Goal: Task Accomplishment & Management: Manage account settings

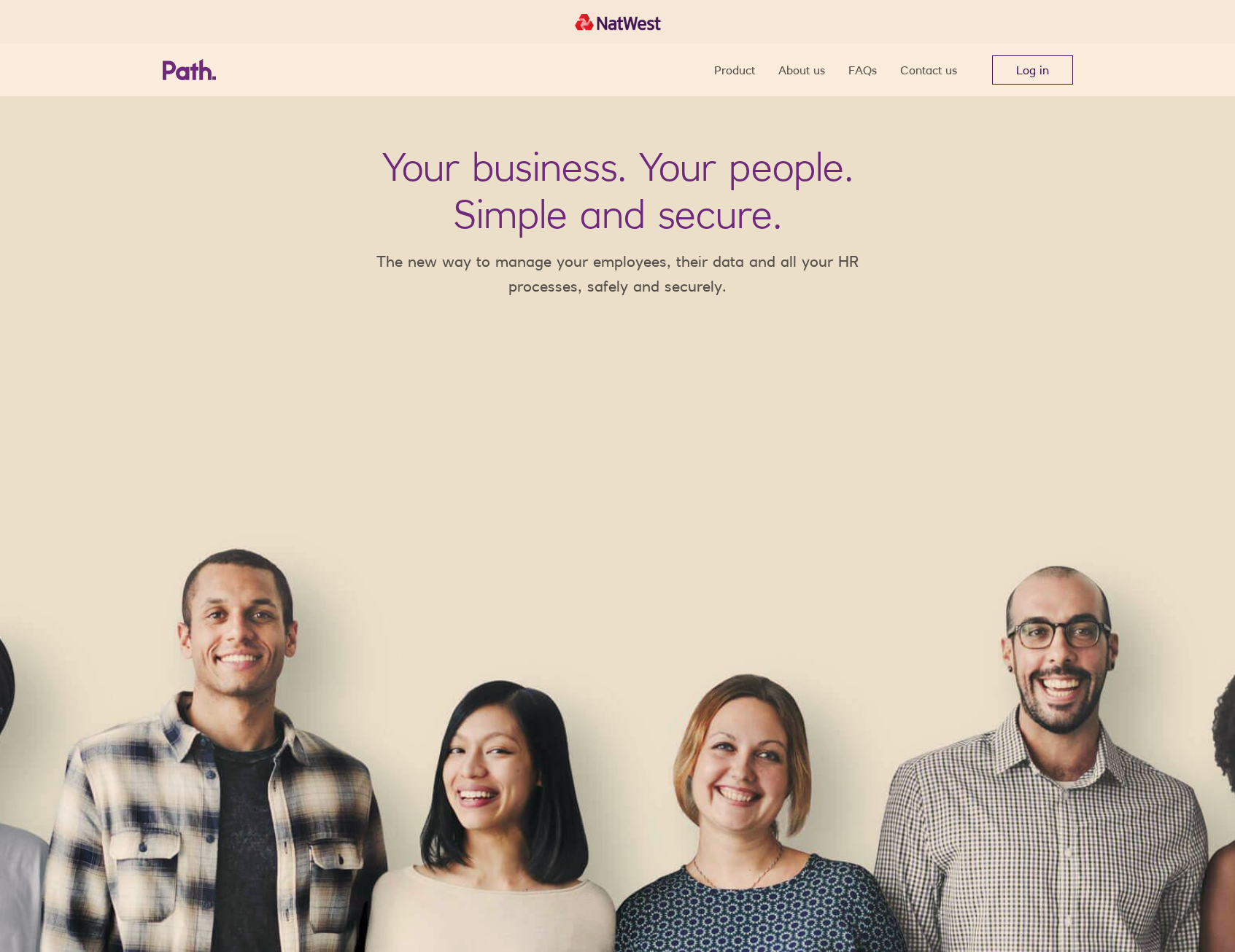
click at [1035, 58] on link "Log in" at bounding box center [1032, 69] width 81 height 29
click at [1021, 75] on link "Log in" at bounding box center [1032, 69] width 81 height 29
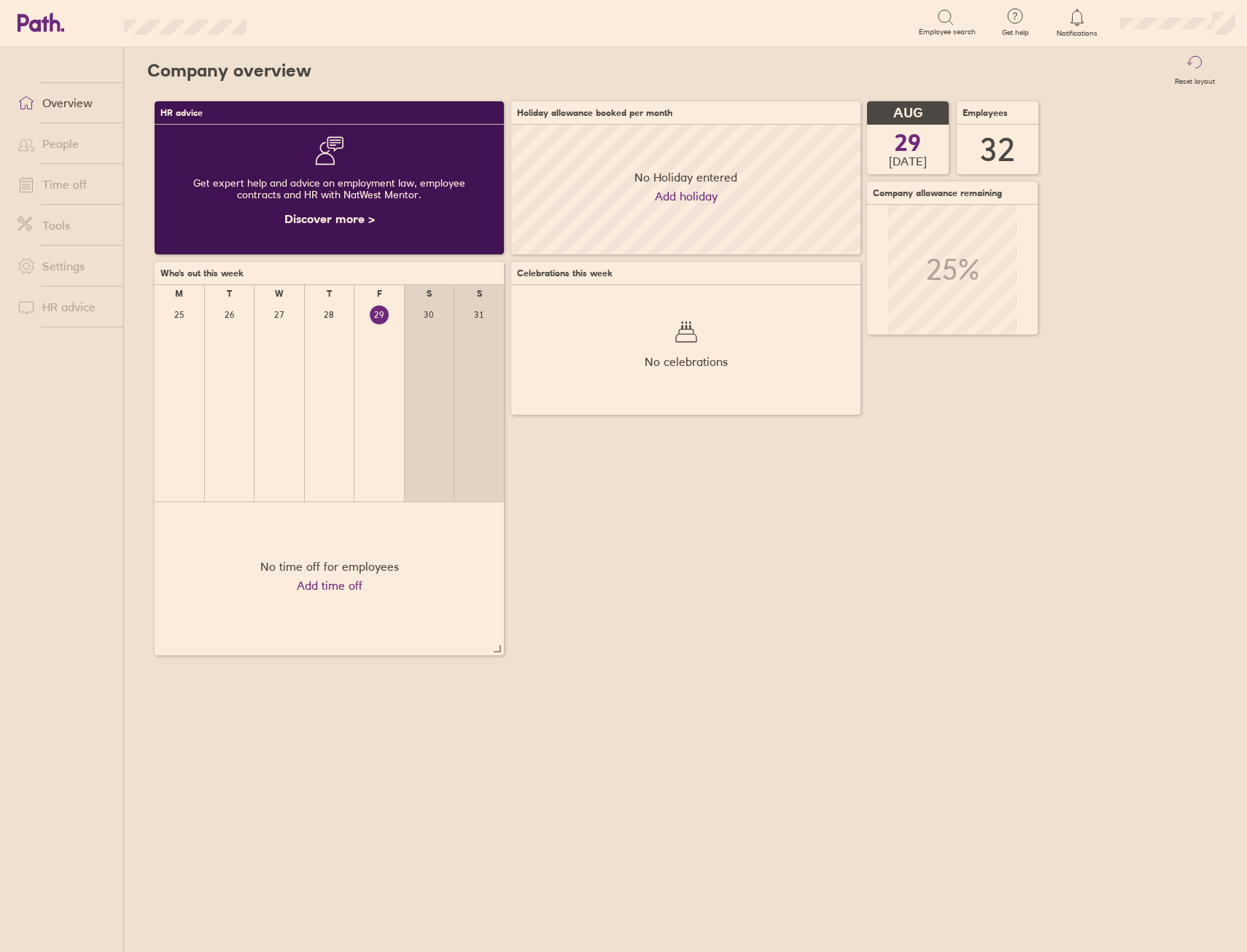
scroll to position [130, 349]
click at [63, 148] on link "People" at bounding box center [64, 143] width 117 height 29
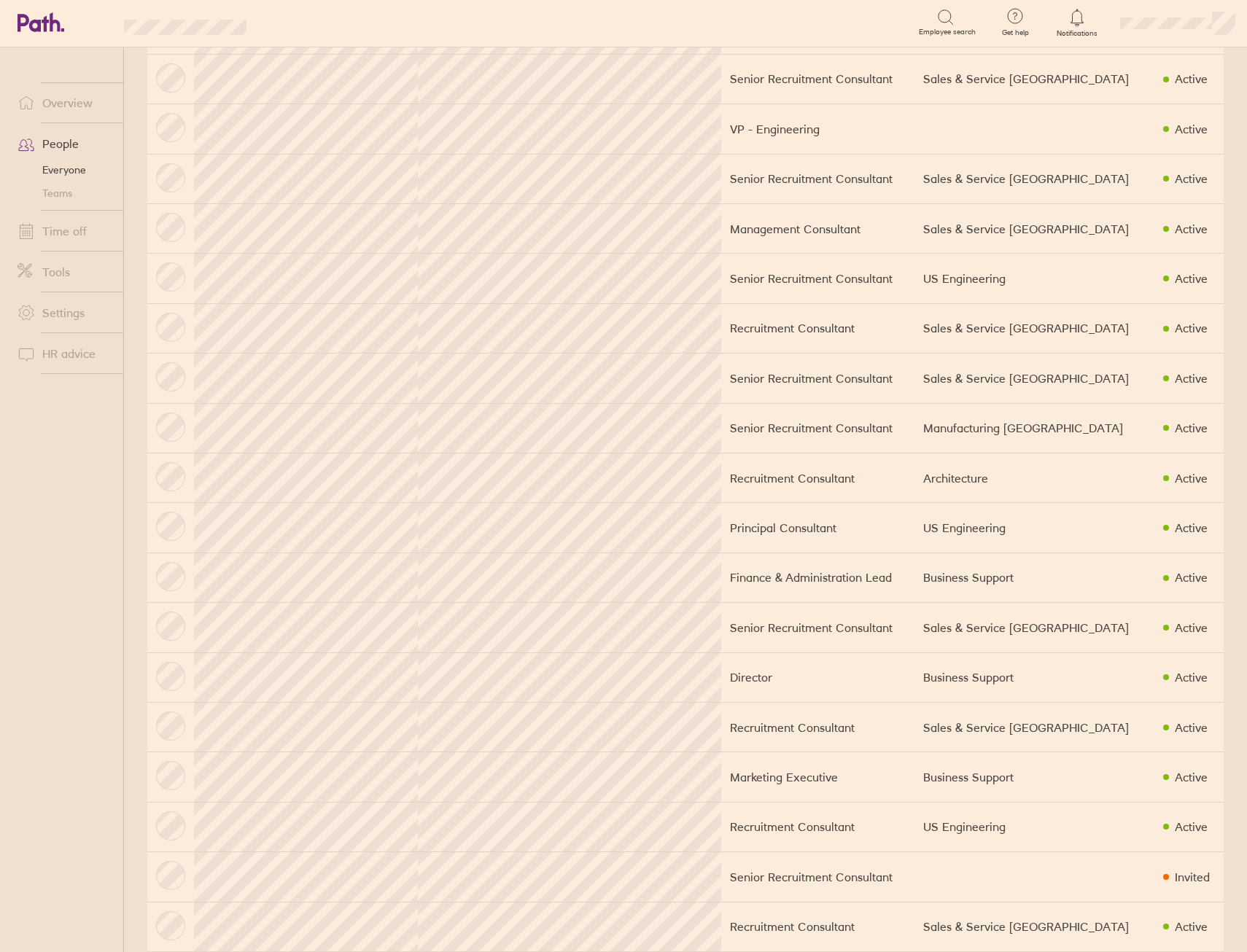
scroll to position [438, 0]
